Goal: Communication & Community: Answer question/provide support

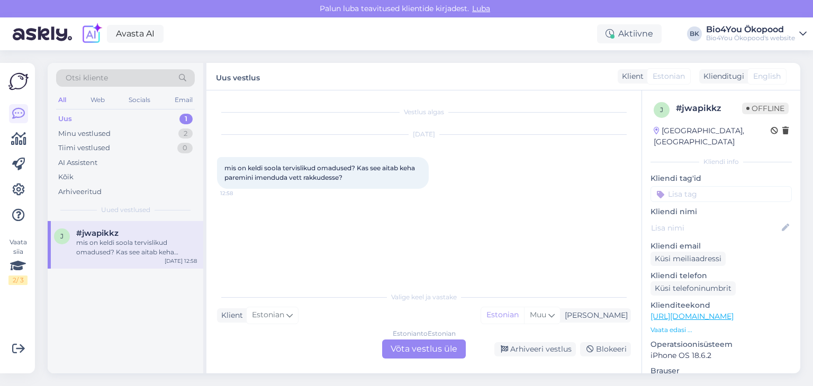
click at [415, 343] on div "Estonian to Estonian Võta vestlus üle" at bounding box center [424, 349] width 84 height 19
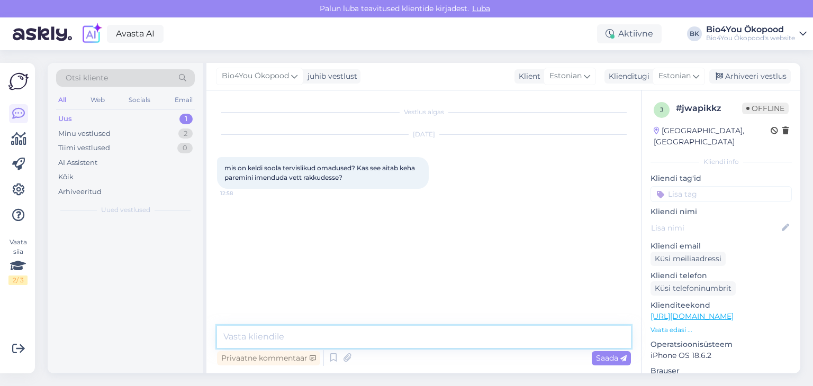
click at [282, 331] on textarea at bounding box center [424, 337] width 414 height 22
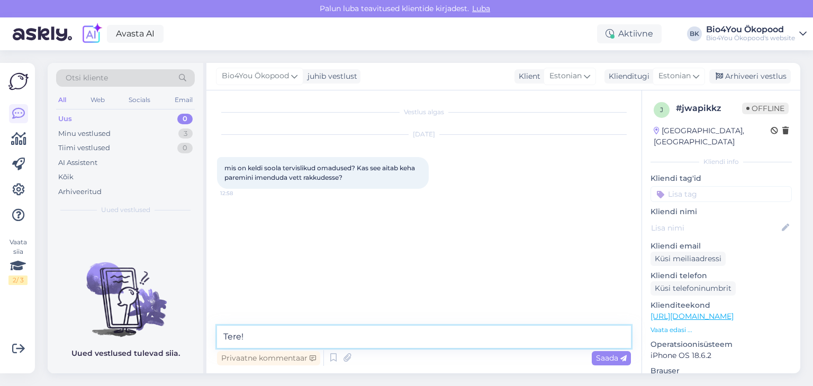
type textarea "Tere!"
paste textarea "Tänu elektrolüütide sisaldusele aitab keldi sool säilitada keha vedeliku tasaka…"
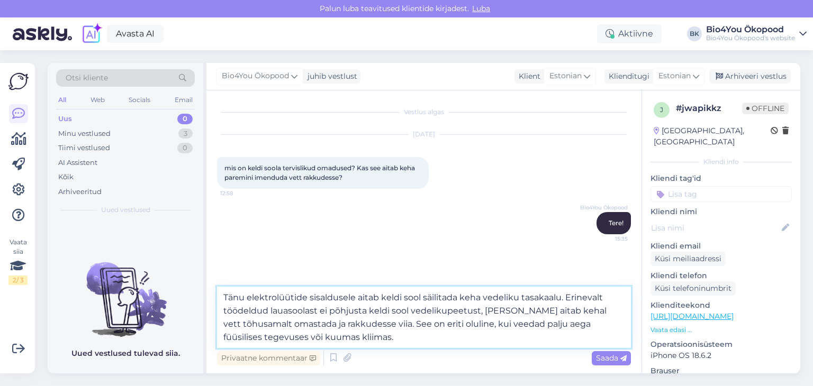
drag, startPoint x: 308, startPoint y: 340, endPoint x: 347, endPoint y: 321, distance: 43.6
click at [347, 321] on textarea "Tänu elektrolüütide sisaldusele aitab keldi sool säilitada keha vedeliku tasaka…" at bounding box center [424, 317] width 414 height 61
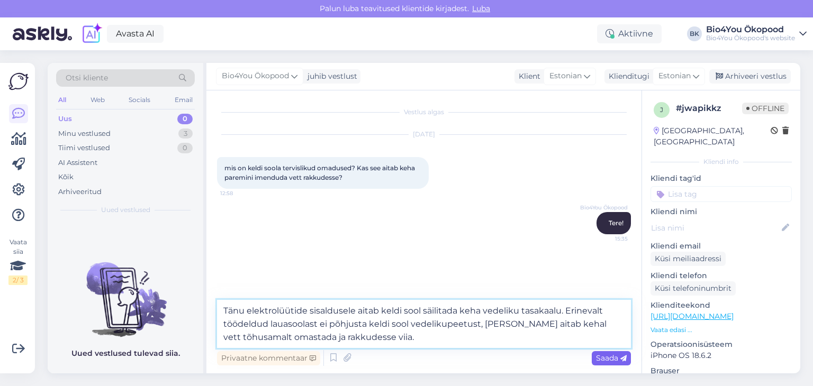
type textarea "Tänu elektrolüütide sisaldusele aitab keldi sool säilitada keha vedeliku tasaka…"
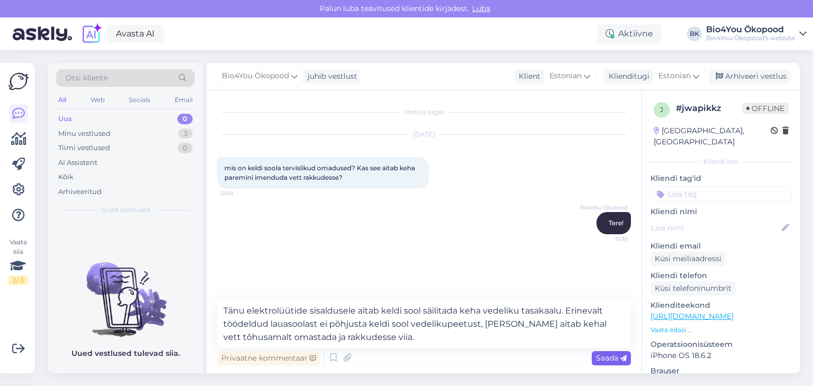
click at [616, 360] on span "Saada" at bounding box center [611, 359] width 31 height 10
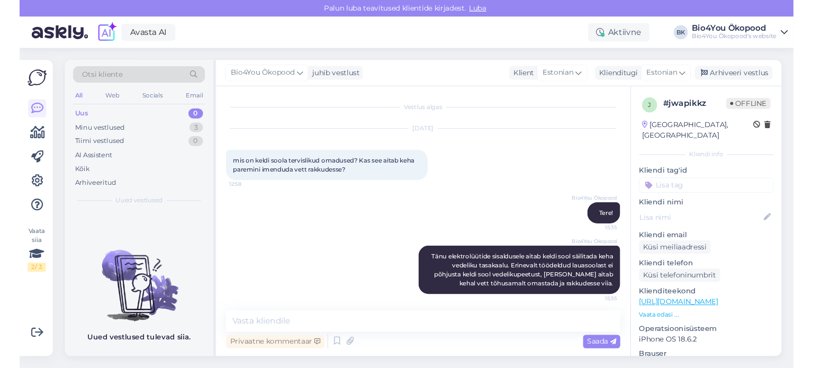
scroll to position [4, 0]
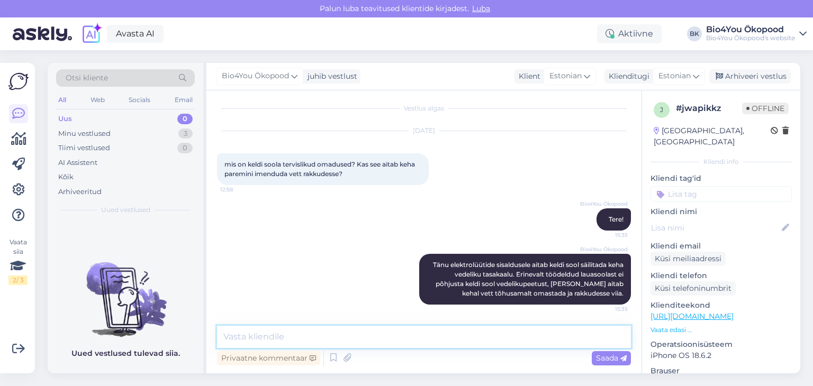
click at [267, 336] on textarea at bounding box center [424, 337] width 414 height 22
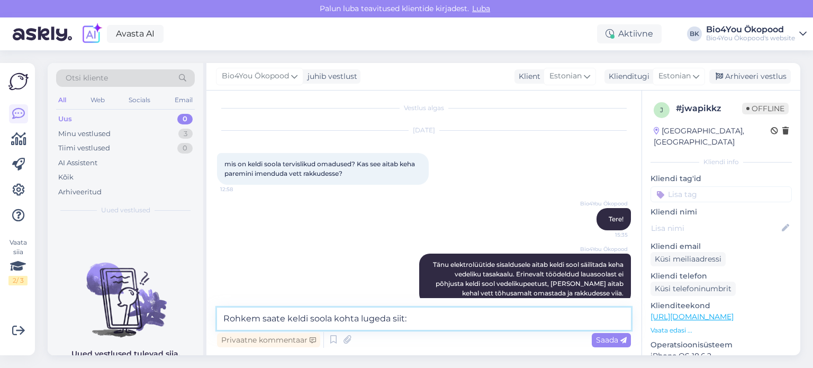
scroll to position [22, 0]
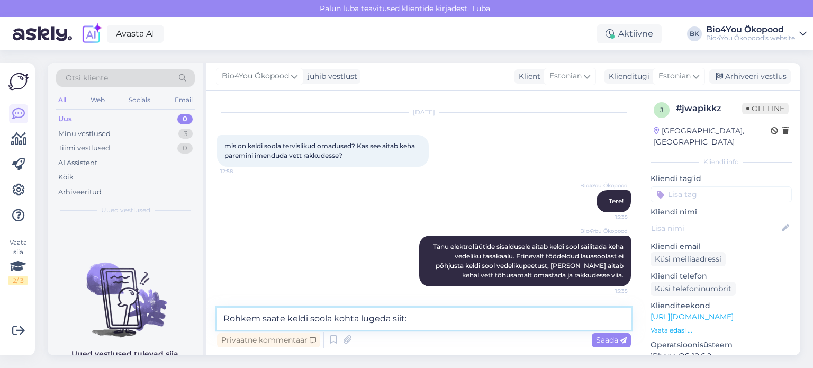
paste textarea "[URL][DOMAIN_NAME]"
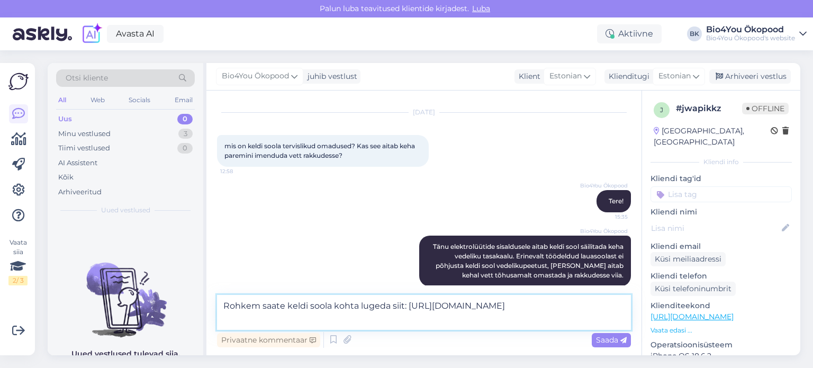
scroll to position [30, 0]
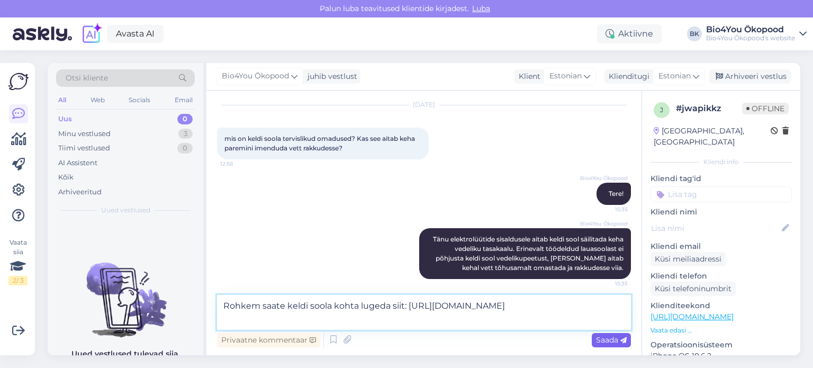
type textarea "Rohkem saate keldi soola kohta lugeda siit: [URL][DOMAIN_NAME]"
click at [610, 338] on span "Saada" at bounding box center [611, 340] width 31 height 10
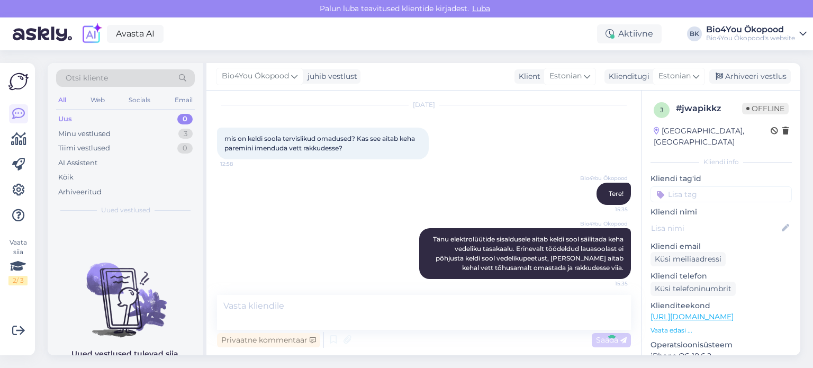
scroll to position [87, 0]
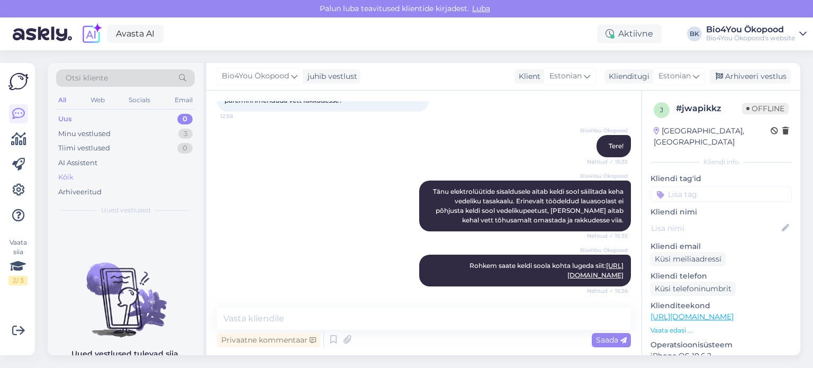
click at [73, 176] on div "Kõik" at bounding box center [125, 177] width 139 height 15
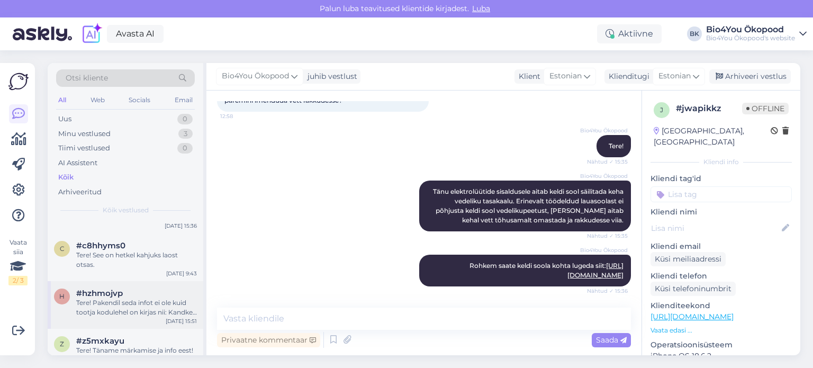
scroll to position [53, 0]
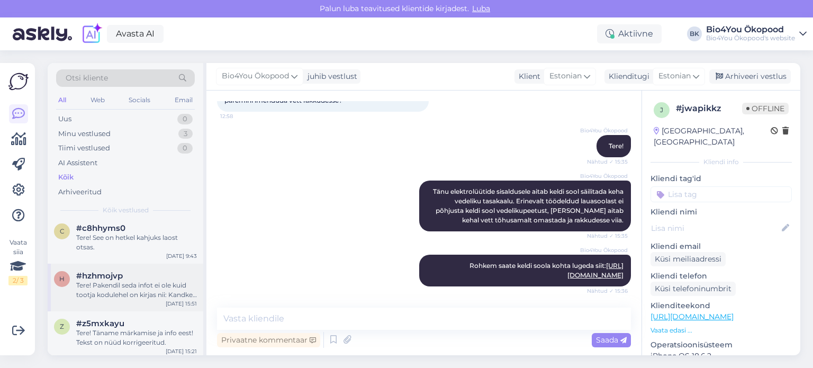
click at [123, 291] on div "Tere! Pakendil seda infot ei ole kuid tootja kodulehel on kirjas nii: Kandke ot…" at bounding box center [136, 290] width 121 height 19
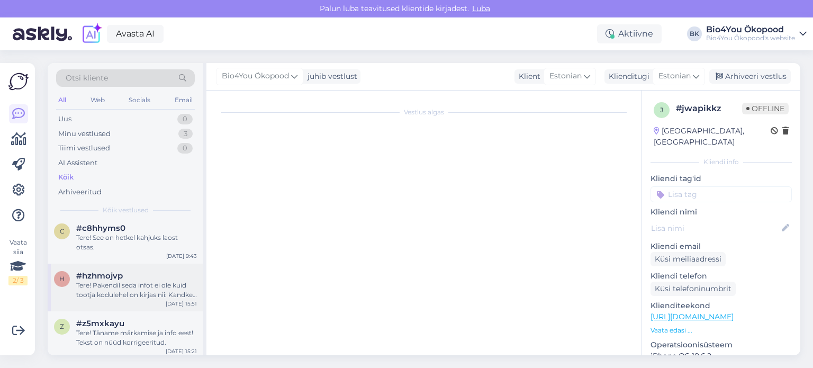
scroll to position [0, 0]
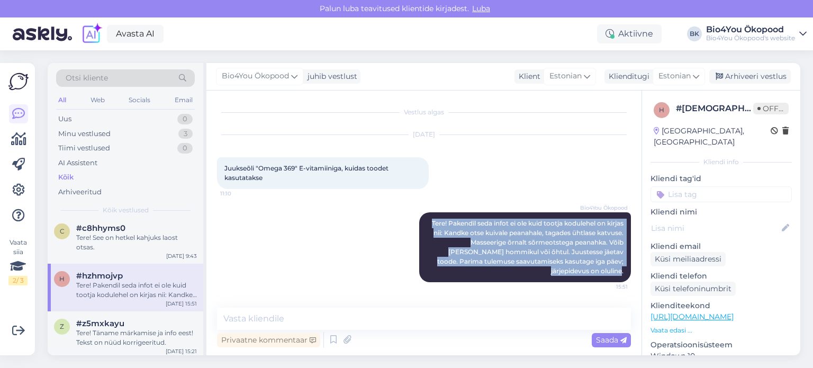
drag, startPoint x: 623, startPoint y: 272, endPoint x: 412, endPoint y: 201, distance: 222.8
click at [412, 201] on div "Bio4You Ökopood Tere! Pakendil seda infot ei ole kuid tootja kodulehel on kirja…" at bounding box center [424, 247] width 414 height 93
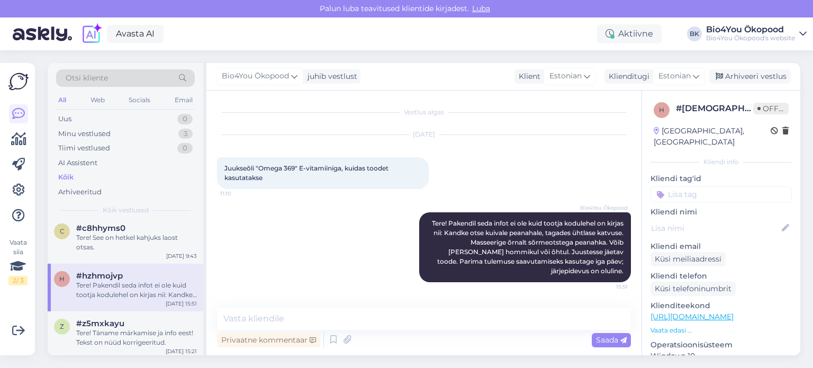
click at [474, 178] on div "[DATE] Juukseõli "Omega 369" E-vitamiiniga, kuidas toodet kasutatakse 11:10" at bounding box center [424, 161] width 414 height 77
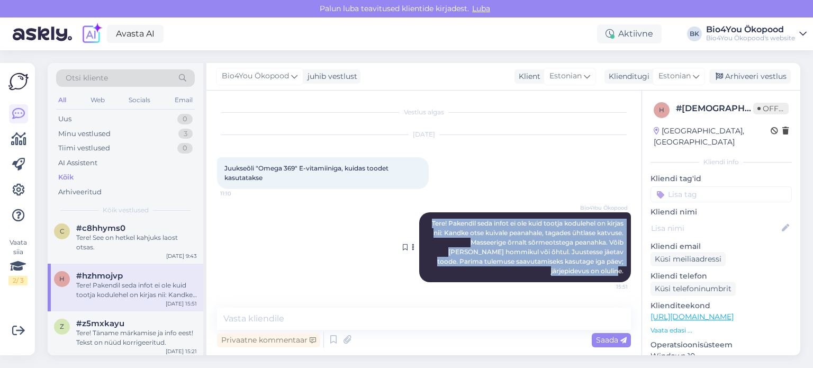
drag, startPoint x: 427, startPoint y: 220, endPoint x: 622, endPoint y: 271, distance: 201.3
click at [622, 271] on span "Tere! Pakendil seda infot ei ole kuid tootja kodulehel on kirjas nii: Kandke ot…" at bounding box center [528, 247] width 193 height 56
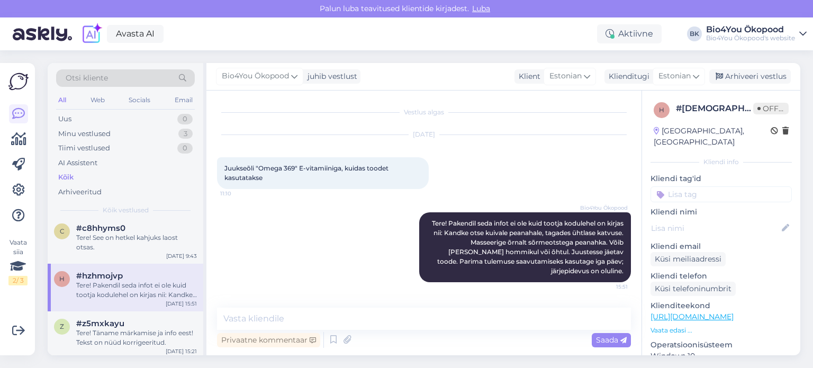
click at [561, 304] on div "Vestlus algas [DATE] Juukseõli "Omega 369" E-vitamiiniga, kuidas toodet kasutat…" at bounding box center [423, 223] width 435 height 265
click at [319, 319] on textarea at bounding box center [424, 319] width 414 height 22
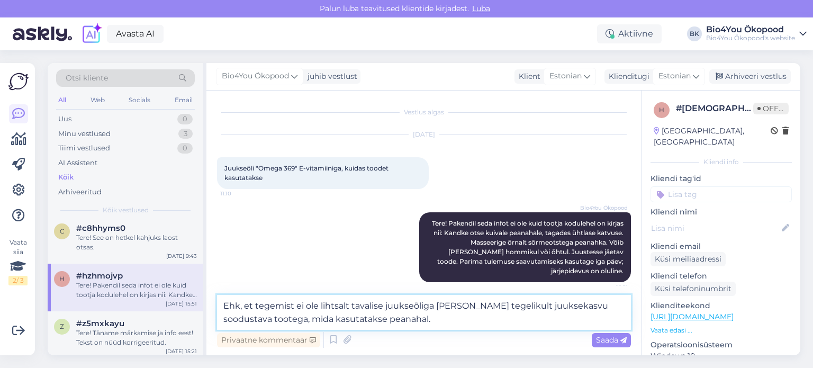
click at [242, 309] on textarea "Ehk, et tegemist ei ole lihtsalt tavalise juukseõliga [PERSON_NAME] tegelikult …" at bounding box center [424, 312] width 414 height 35
type textarea "Ehk et tegemist ei ole lihtsalt tavalise juukseõliga [PERSON_NAME] tegelikult j…"
click at [406, 314] on textarea "Ehk et tegemist ei ole lihtsalt tavalise juukseõliga [PERSON_NAME] tegelikult j…" at bounding box center [424, 312] width 414 height 35
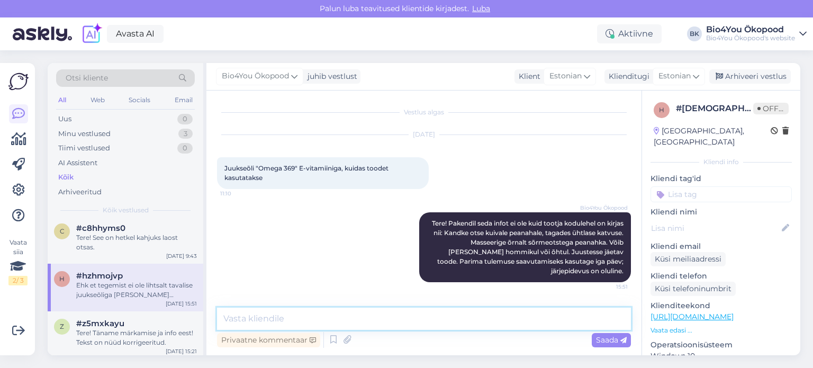
scroll to position [83, 0]
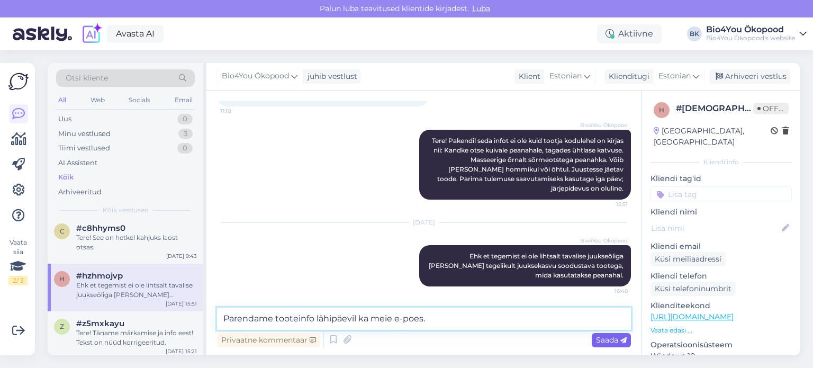
type textarea "Parendame tooteinfo lähipäevil ka meie e-poes."
click at [607, 340] on span "Saada" at bounding box center [611, 340] width 31 height 10
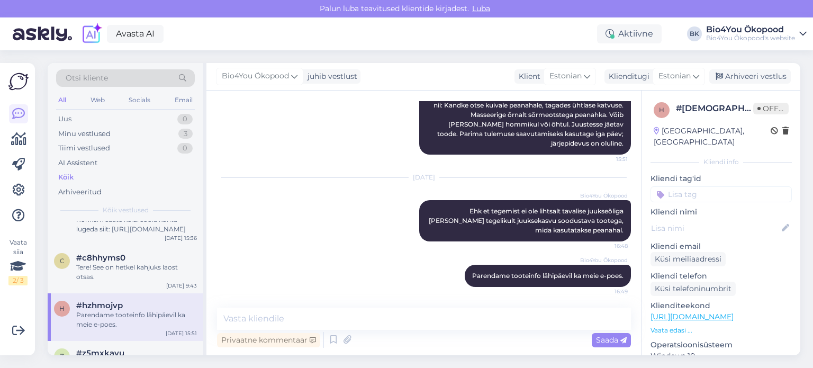
scroll to position [0, 0]
